Goal: Check status: Check status

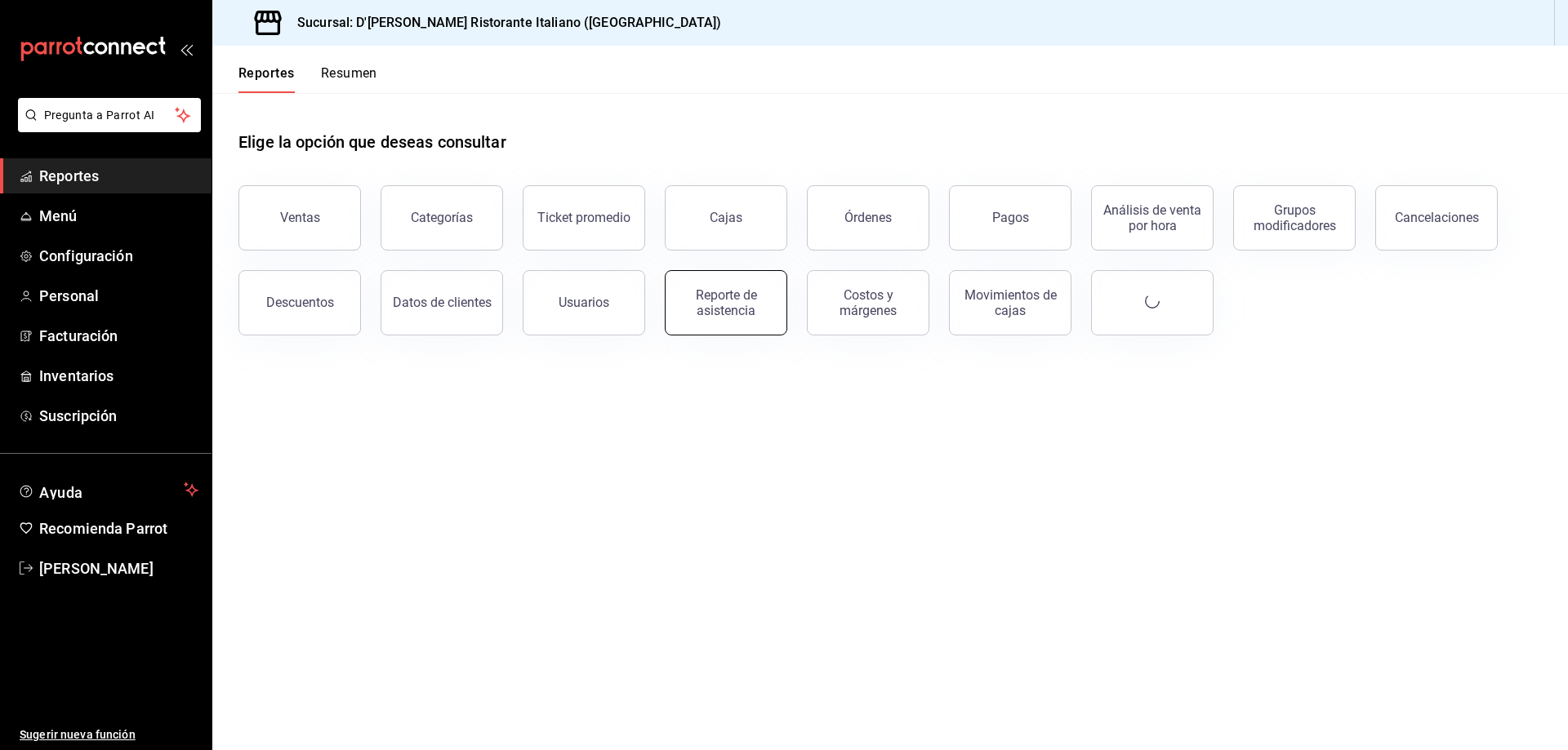
click at [710, 308] on div "Reporte de asistencia" at bounding box center [726, 302] width 101 height 31
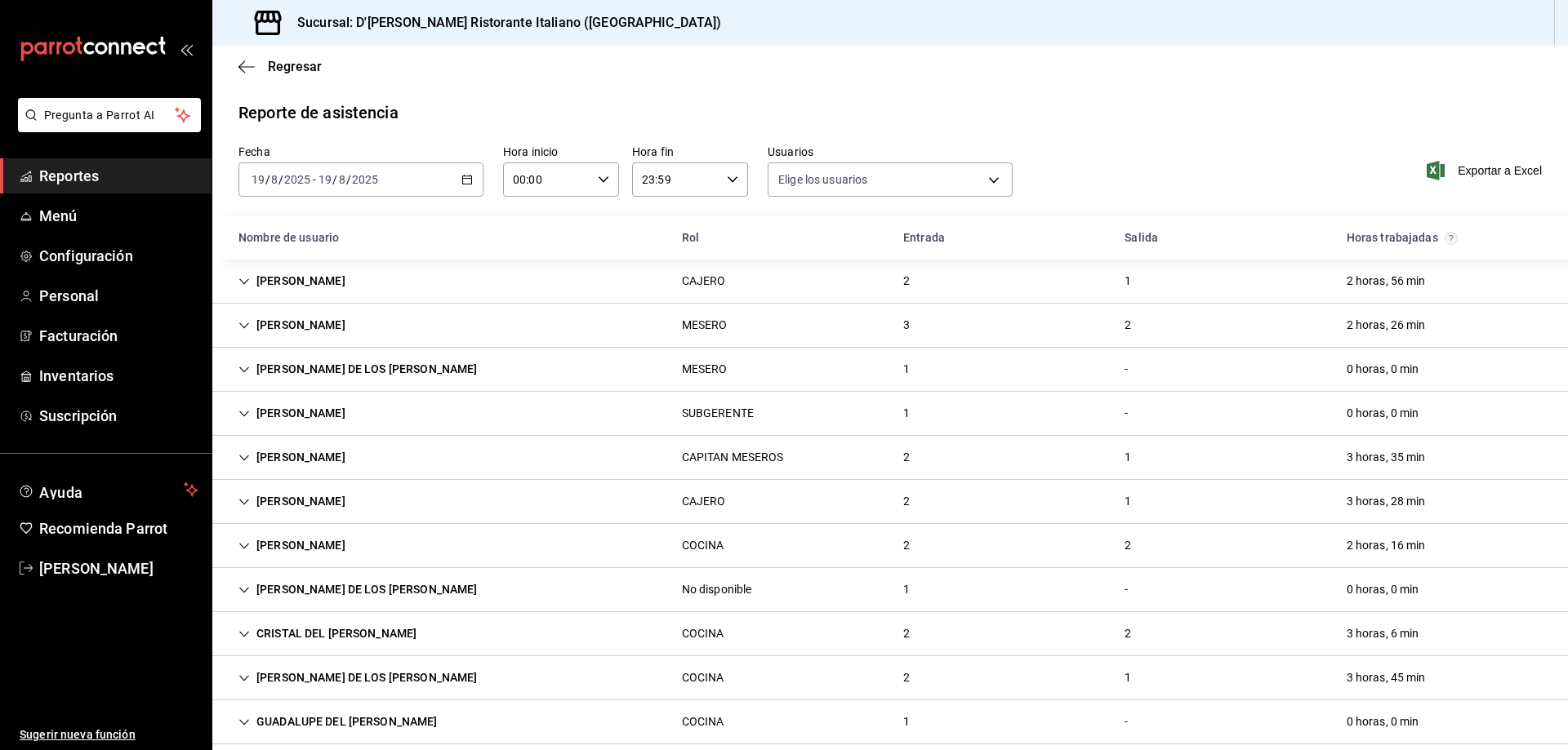
type input "fbaa1dcd-9b1b-42d3-8417-c392ee4ac69c,c847f7ff-4ec8-4711-b402-dbc889304ff0,82cd9…"
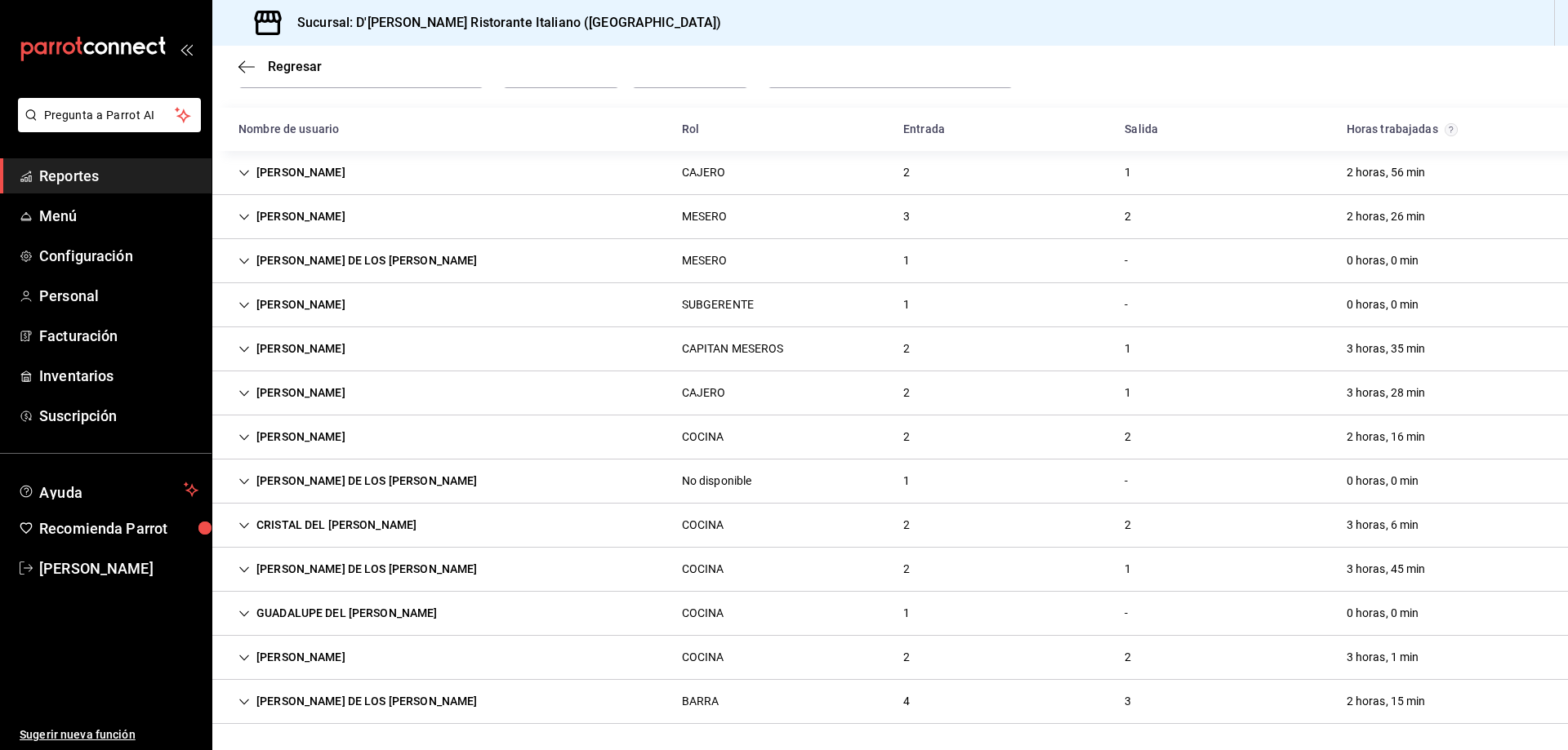
click at [245, 656] on icon "Cell" at bounding box center [244, 658] width 11 height 11
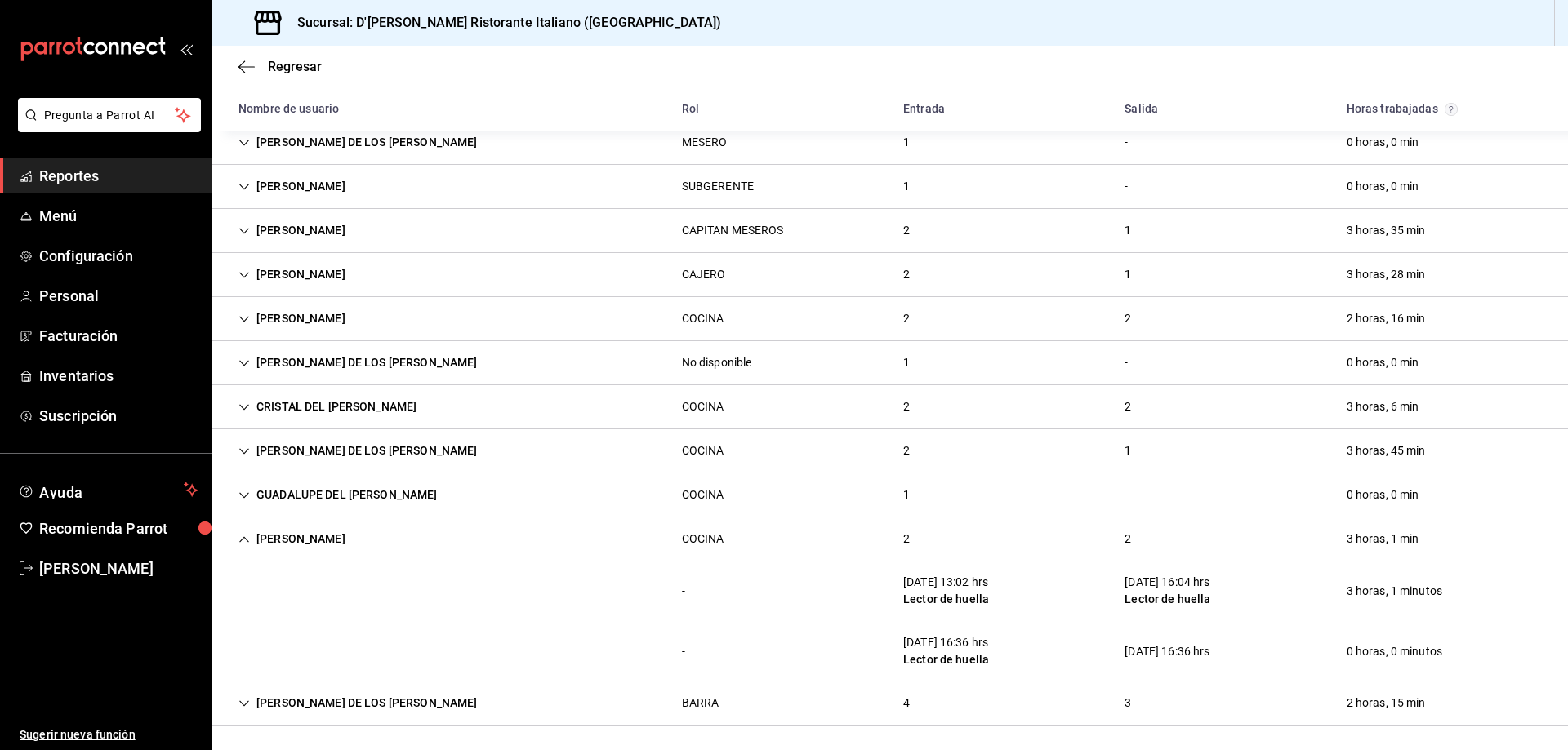
scroll to position [229, 0]
click at [244, 537] on icon "Cell" at bounding box center [244, 538] width 9 height 6
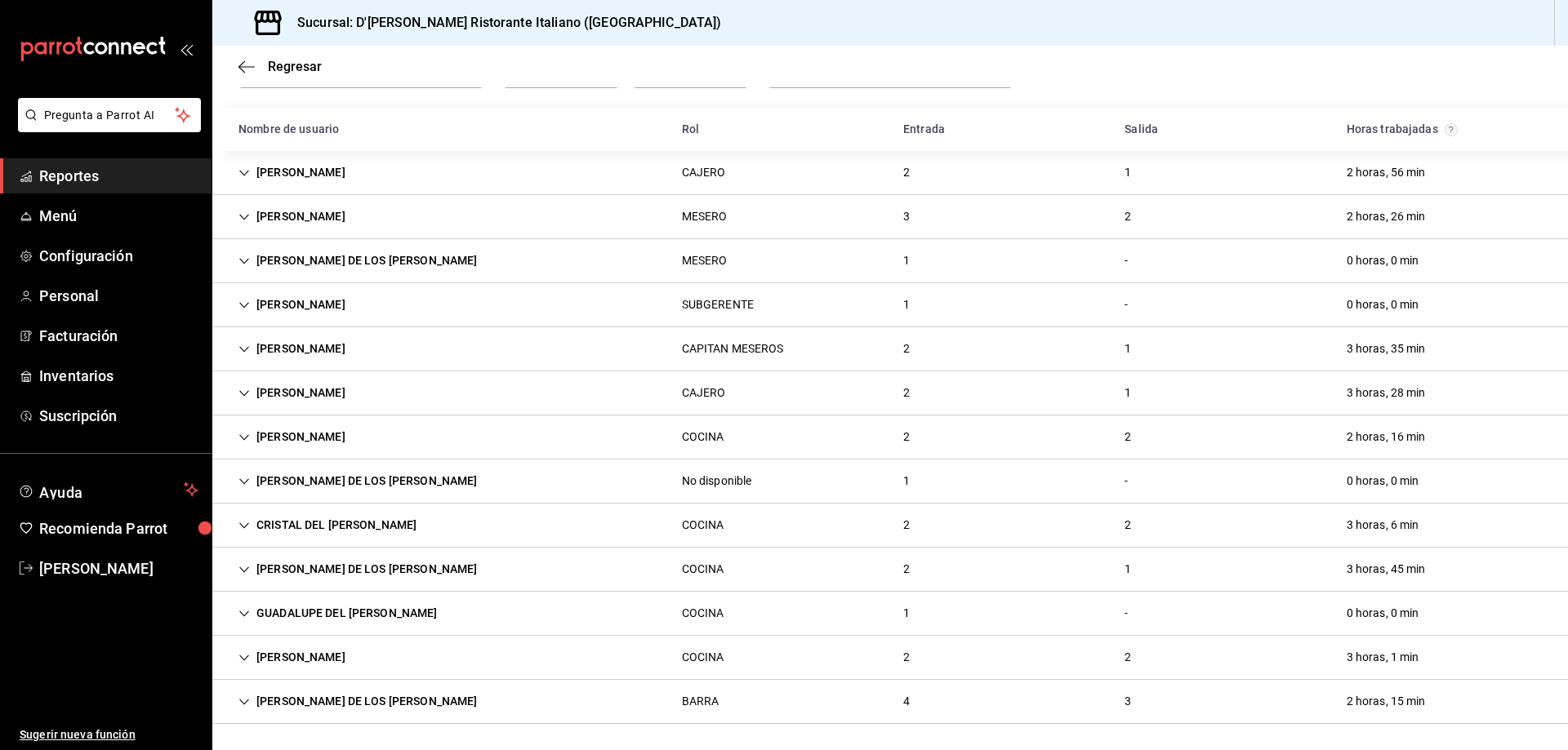
scroll to position [108, 0]
click at [245, 659] on icon "Cell" at bounding box center [244, 657] width 9 height 6
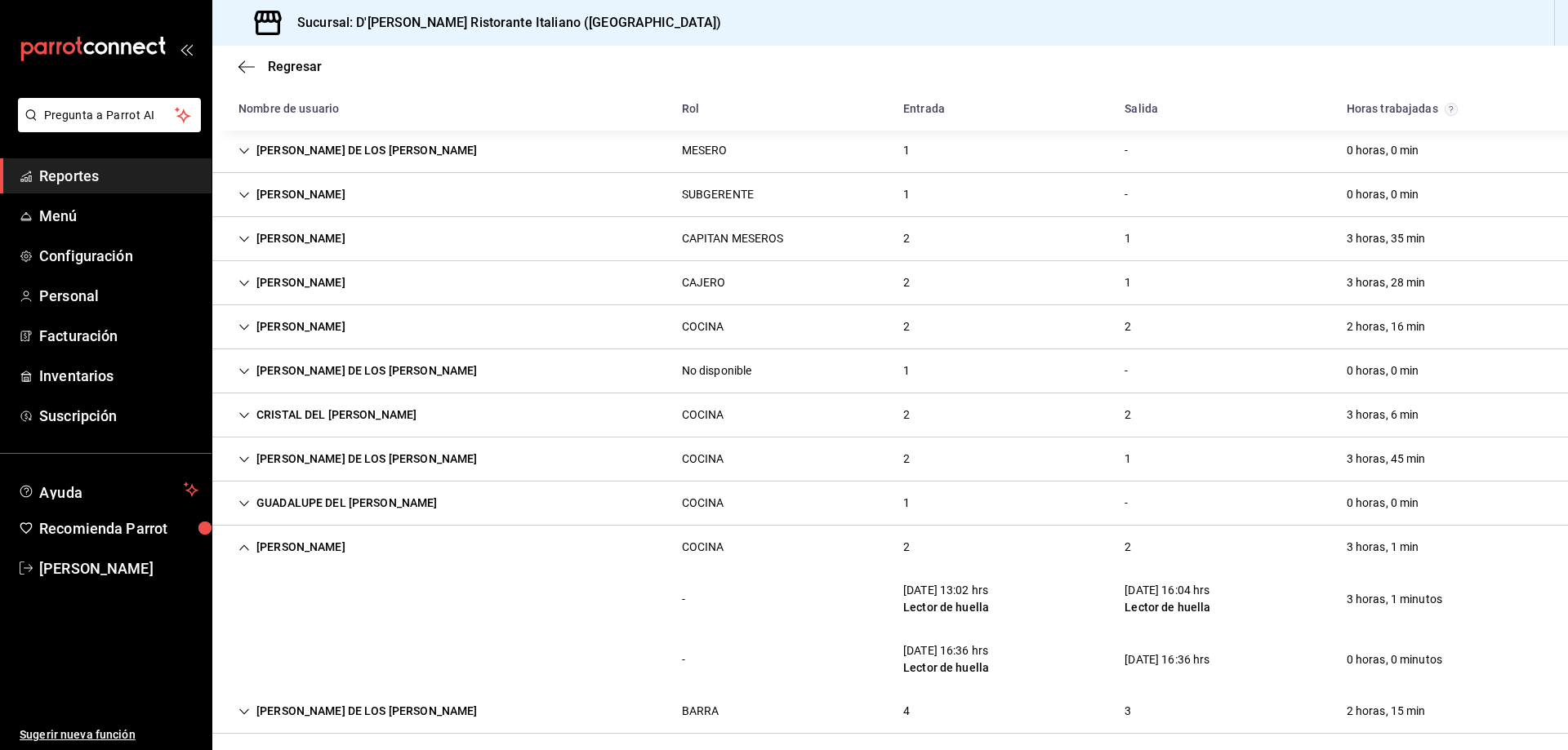
scroll to position [229, 0]
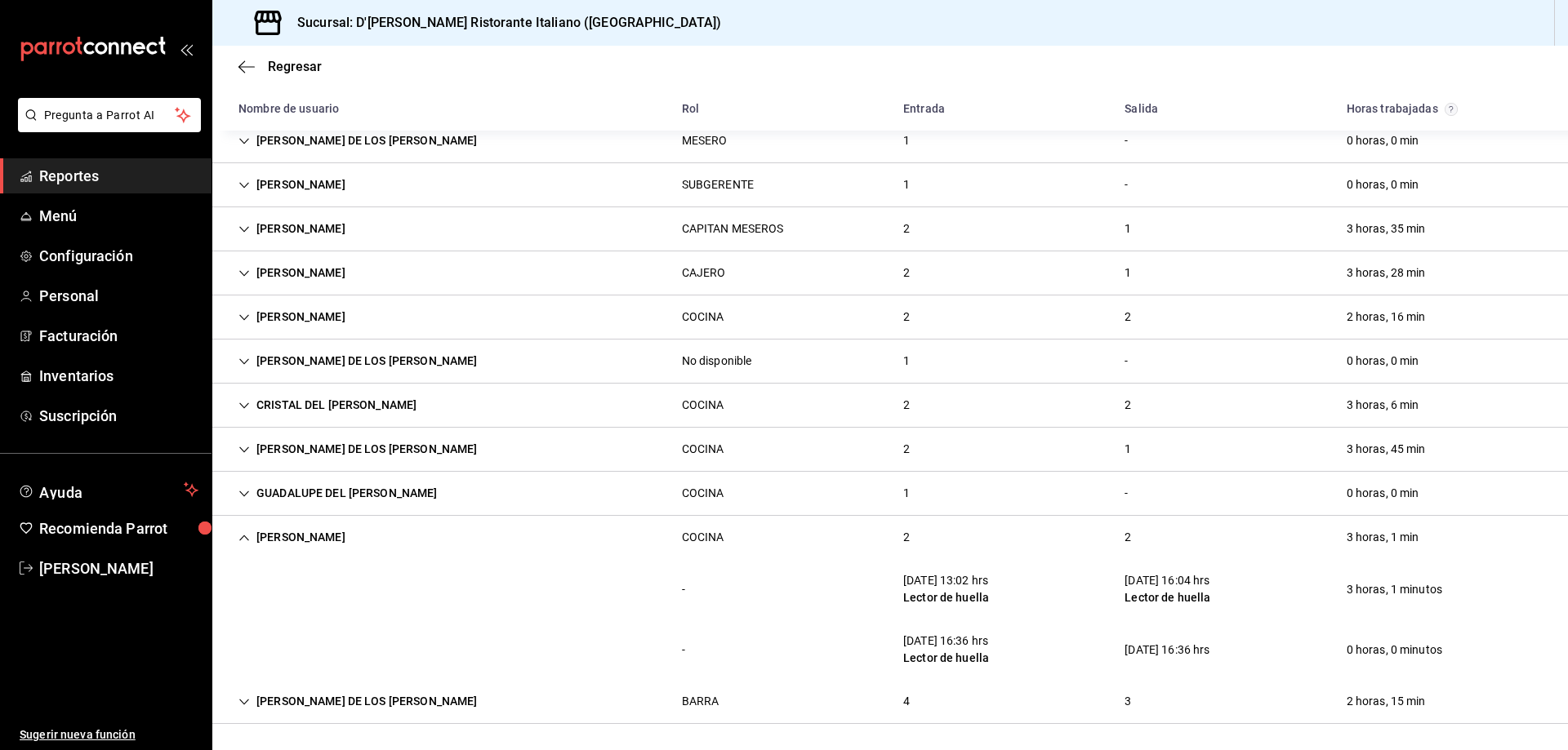
click at [245, 537] on icon "Cell" at bounding box center [244, 538] width 9 height 6
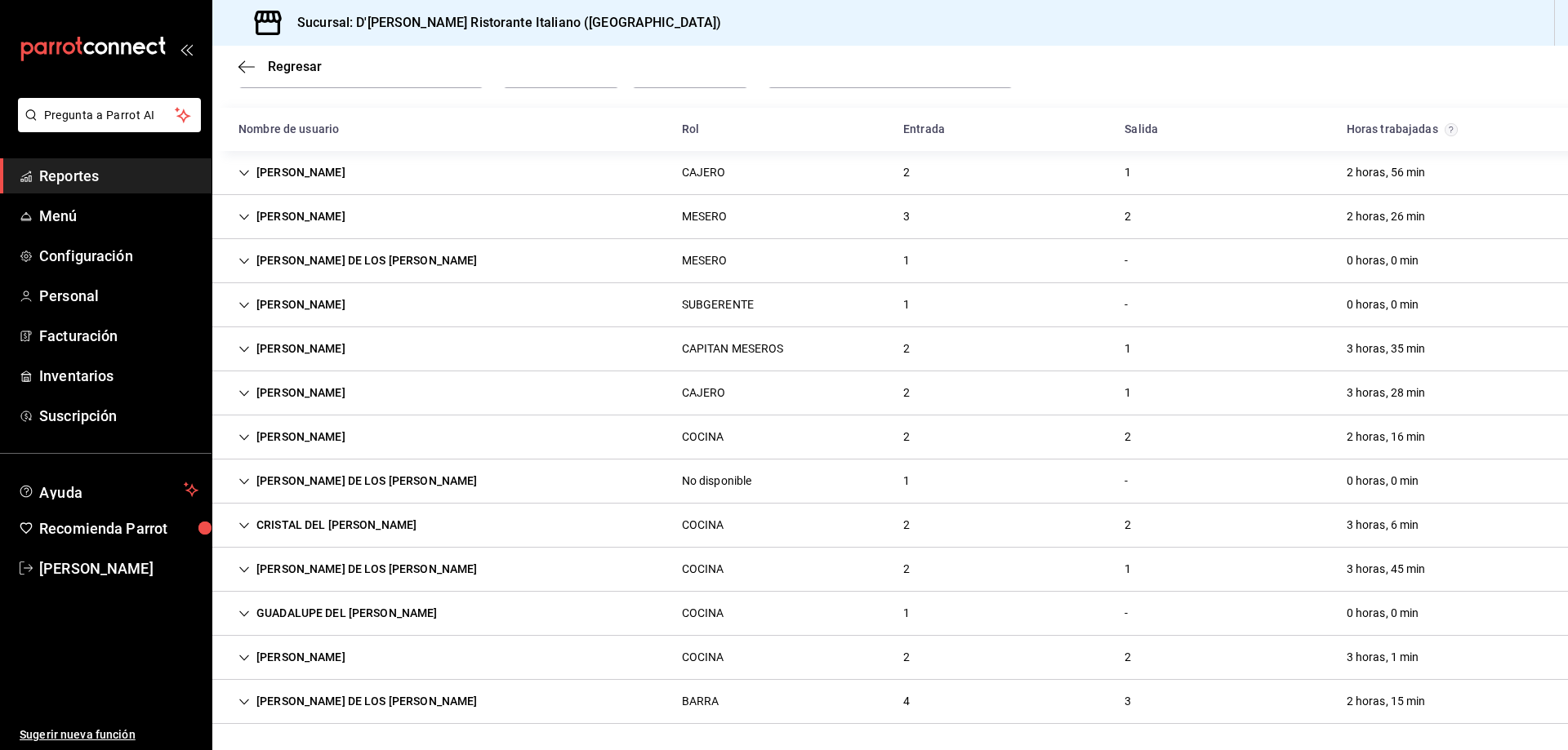
scroll to position [108, 0]
